Goal: Task Accomplishment & Management: Use online tool/utility

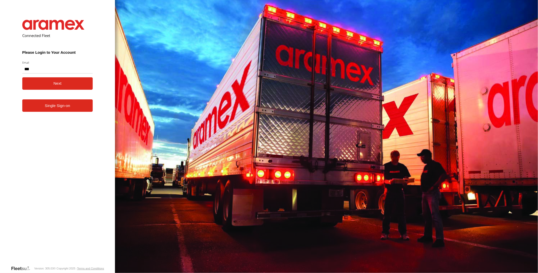
click at [22, 77] on button "Next" at bounding box center [57, 83] width 71 height 12
type input "**********"
click at [22, 77] on button "Next" at bounding box center [57, 83] width 71 height 12
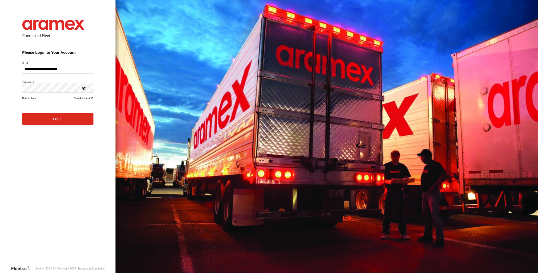
click at [22, 113] on button "Login" at bounding box center [57, 119] width 71 height 12
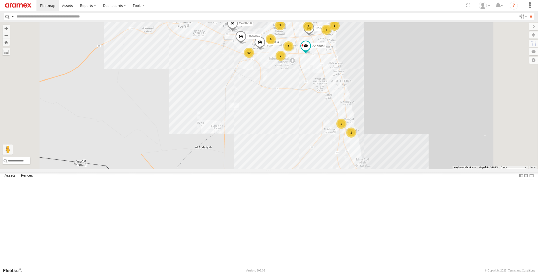
scroll to position [169, 0]
click at [0, 0] on span at bounding box center [0, 0] width 0 height 0
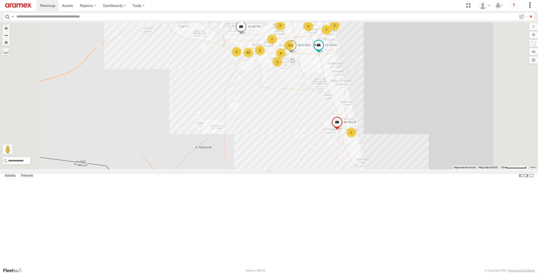
scroll to position [0, 0]
click at [0, 0] on span at bounding box center [0, 0] width 0 height 0
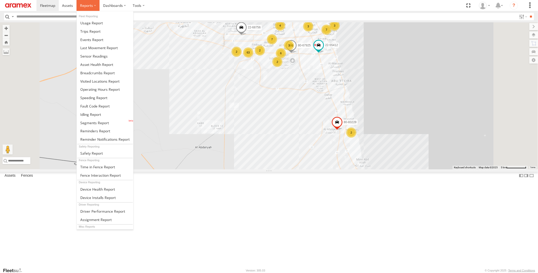
click at [90, 5] on span at bounding box center [86, 5] width 13 height 5
click at [114, 115] on link at bounding box center [105, 114] width 57 height 8
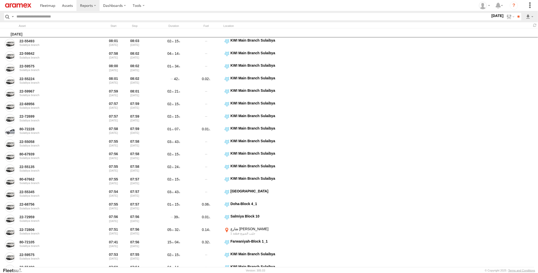
click at [0, 0] on label at bounding box center [0, 0] width 0 height 0
click at [518, 17] on input "**" at bounding box center [519, 16] width 6 height 7
